Goal: Book appointment/travel/reservation

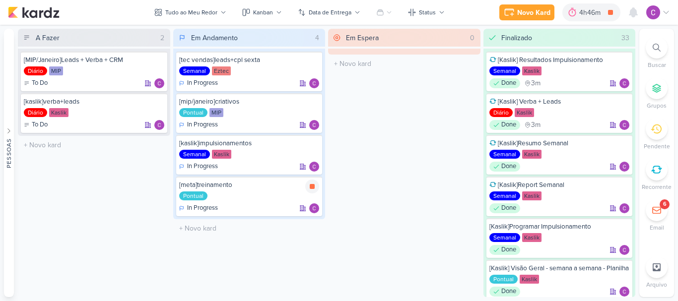
select select "12"
select select "24"
click at [314, 188] on icon at bounding box center [312, 186] width 5 height 5
click at [608, 10] on div "4h46m" at bounding box center [605, 12] width 24 height 10
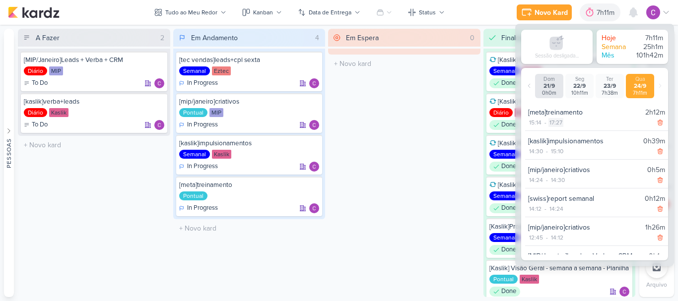
click at [558, 124] on div "17:27" at bounding box center [555, 122] width 15 height 9
select select "17"
select select "27"
click at [570, 136] on select "00 01 02 03 04 05 06 07 08 09 10 11 12 13 14 15 16 17 18 19 20 21 22 23 24 25 2…" at bounding box center [573, 135] width 14 height 12
click at [556, 135] on select "00 01 02 03 04 05 06 07 08 09 10 11 12 13 14 15 16 17 18 19 20 21 22 23" at bounding box center [555, 135] width 14 height 12
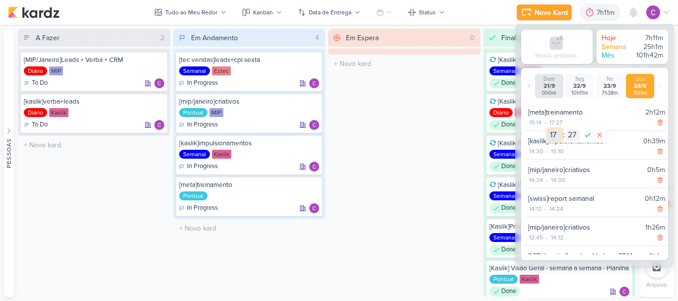
select select "16"
click at [548, 129] on select "00 01 02 03 04 05 06 07 08 09 10 11 12 13 14 15 16 17 18 19 20 21 22 23" at bounding box center [555, 135] width 14 height 12
click at [570, 132] on select "00 01 02 03 04 05 06 07 08 09 10 11 12 13 14 15 16 17 18 19 20 21 22 23 24 25 2…" at bounding box center [573, 135] width 14 height 12
select select "30"
click at [566, 129] on select "00 01 02 03 04 05 06 07 08 09 10 11 12 13 14 15 16 17 18 19 20 21 22 23 24 25 2…" at bounding box center [573, 135] width 14 height 12
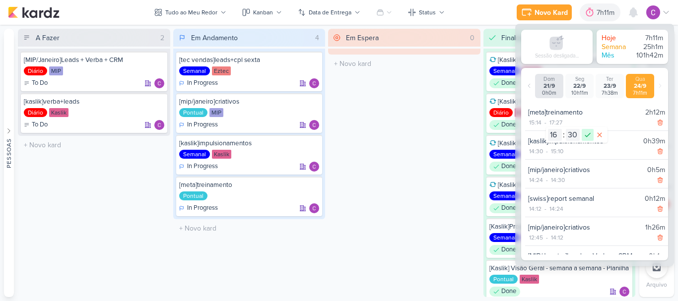
drag, startPoint x: 586, startPoint y: 134, endPoint x: 570, endPoint y: 149, distance: 21.8
click at [587, 134] on icon at bounding box center [588, 135] width 12 height 12
click at [424, 110] on div "Em Espera 0 O título do kard deve ter menos que 100 caracteres" at bounding box center [404, 163] width 152 height 268
